Goal: Book appointment/travel/reservation

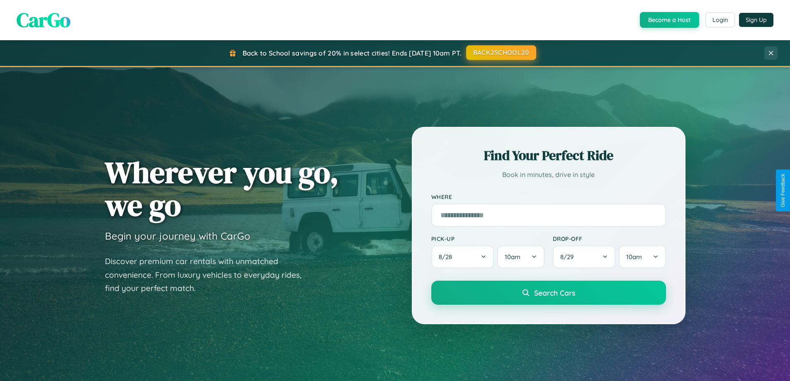
click at [500, 53] on button "BACK2SCHOOL20" at bounding box center [501, 52] width 70 height 15
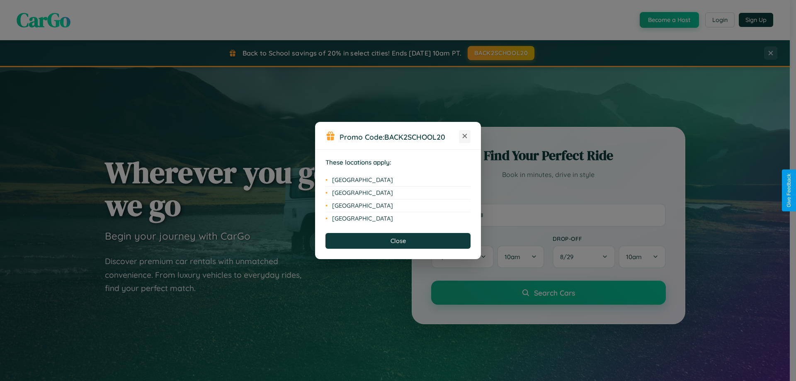
click at [465, 136] on icon at bounding box center [465, 136] width 5 height 5
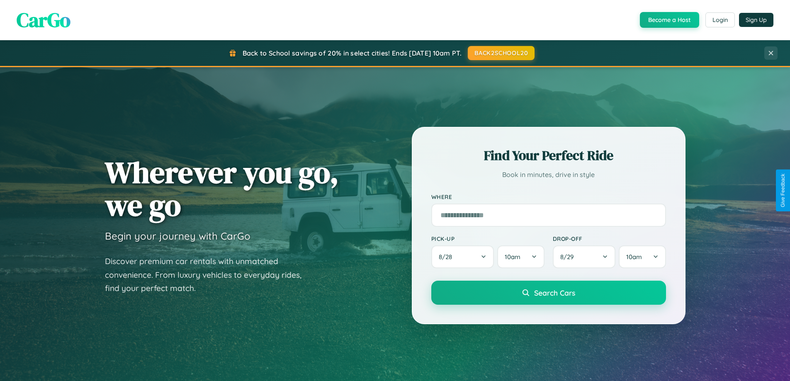
scroll to position [357, 0]
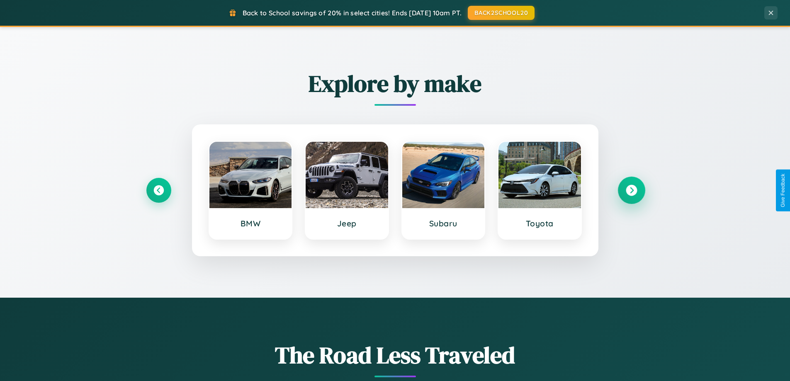
click at [631, 190] on icon at bounding box center [631, 190] width 11 height 11
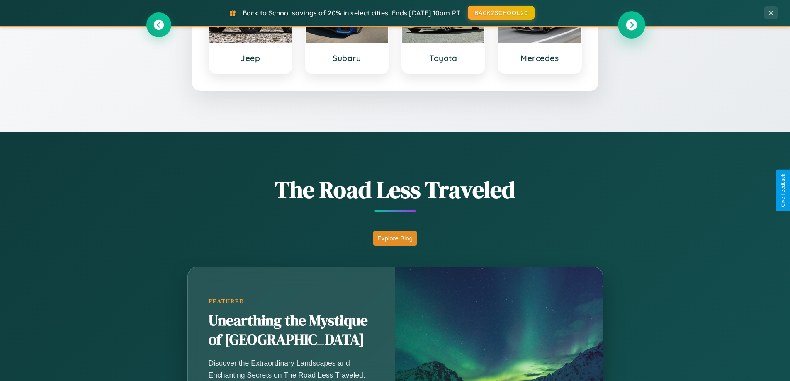
scroll to position [1332, 0]
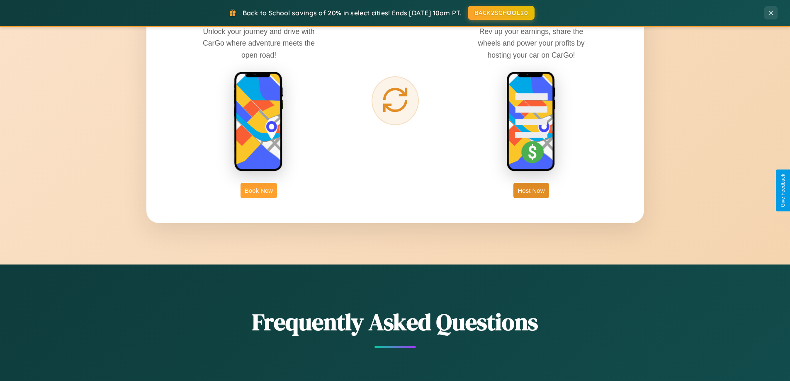
click at [259, 190] on button "Book Now" at bounding box center [258, 190] width 36 height 15
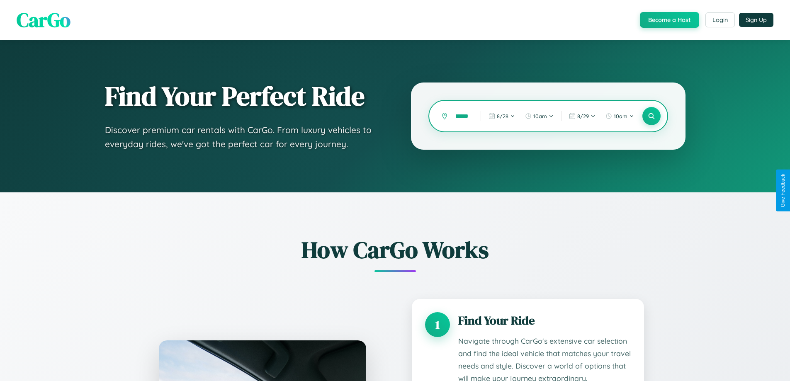
scroll to position [1345, 0]
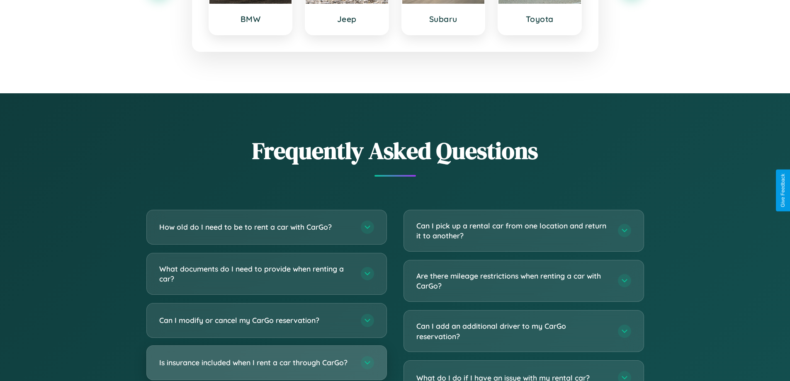
type input "*********"
click at [266, 362] on h3 "Is insurance included when I rent a car through CarGo?" at bounding box center [255, 362] width 193 height 10
